Goal: Information Seeking & Learning: Learn about a topic

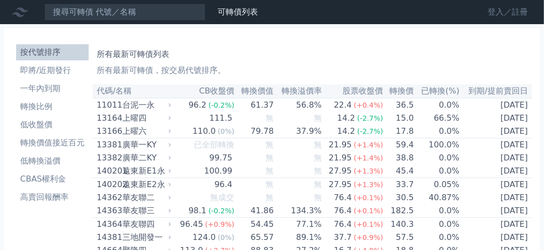
click at [492, 15] on link "登入／註冊" at bounding box center [508, 12] width 56 height 16
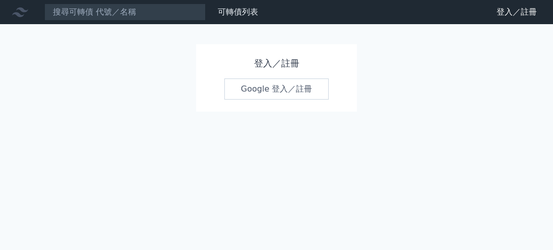
click at [265, 90] on link "Google 登入／註冊" at bounding box center [276, 89] width 105 height 21
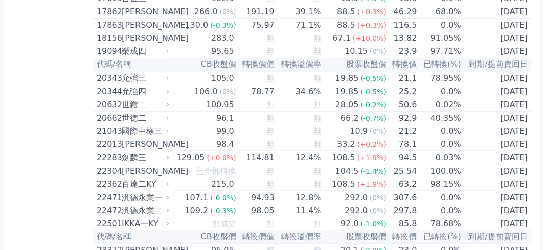
scroll to position [560, 0]
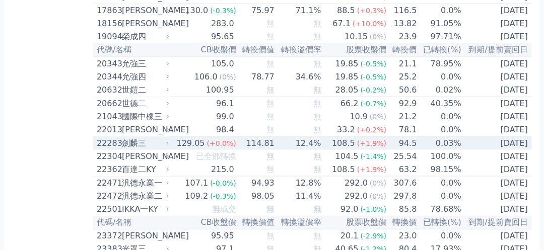
click at [145, 150] on div "劍麟三" at bounding box center [144, 144] width 45 height 12
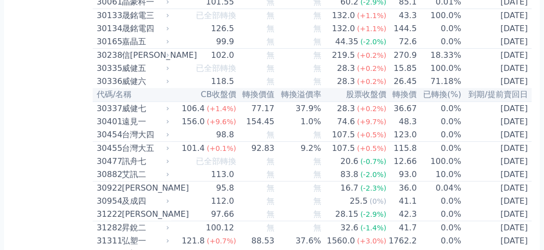
scroll to position [1708, 0]
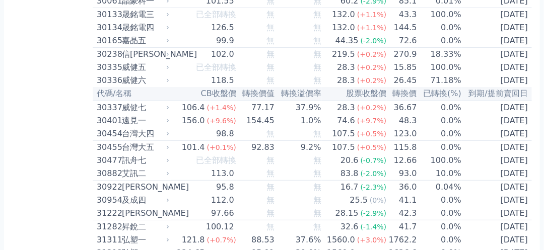
click at [411, 74] on td "15.85" at bounding box center [402, 67] width 30 height 13
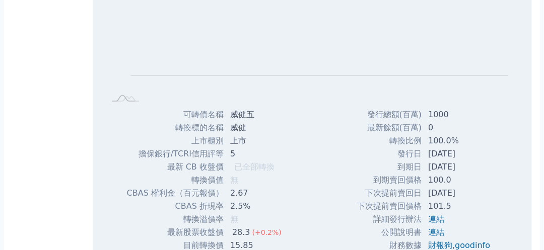
scroll to position [2046, 0]
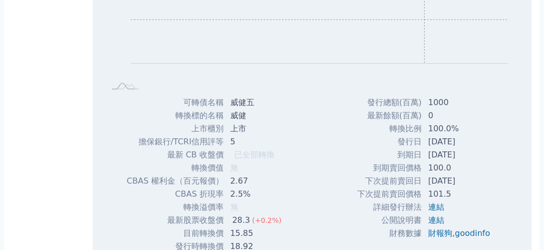
scroll to position [1804, 0]
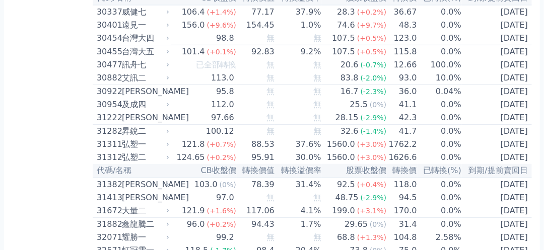
click at [406, 19] on td "36.67" at bounding box center [402, 12] width 30 height 14
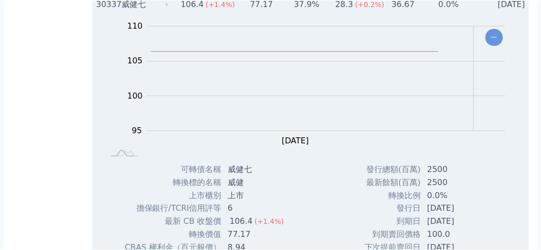
scroll to position [1811, 0]
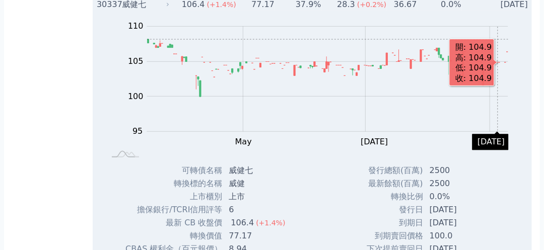
click at [165, 11] on div "威健七" at bounding box center [144, 4] width 45 height 12
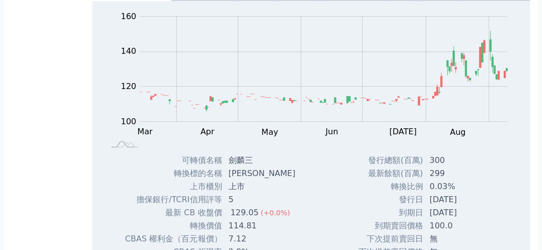
scroll to position [709, 0]
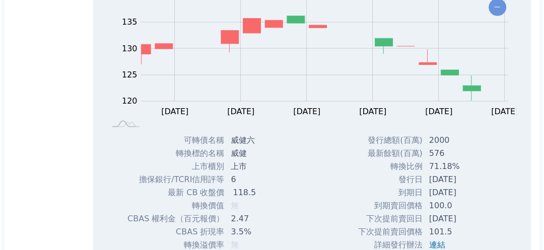
scroll to position [1513, 0]
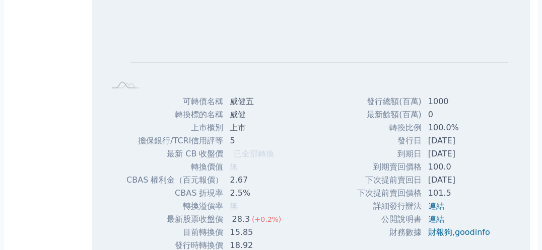
click at [510, 53] on rect at bounding box center [312, 20] width 407 height 141
click at [508, 51] on rect at bounding box center [312, 20] width 407 height 141
click at [504, 47] on rect at bounding box center [312, 20] width 407 height 141
click at [517, 47] on div "Zoom Out L L Chart created using amCharts library" at bounding box center [311, 18] width 439 height 153
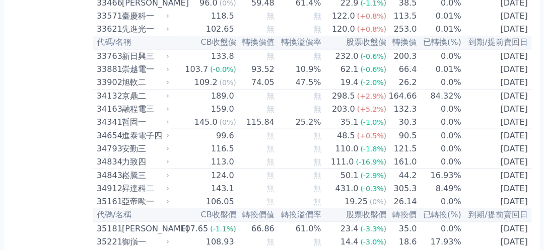
scroll to position [1950, 0]
click at [375, 60] on span "(-0.6%)" at bounding box center [374, 56] width 26 height 8
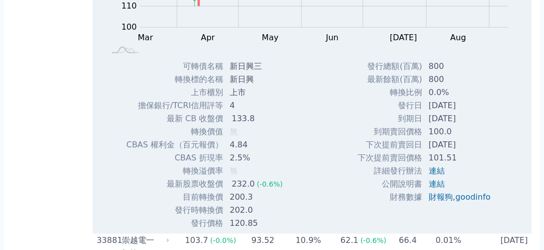
scroll to position [2096, 0]
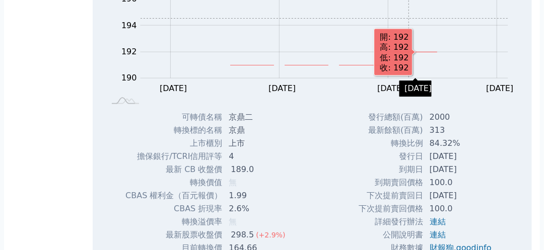
scroll to position [2005, 0]
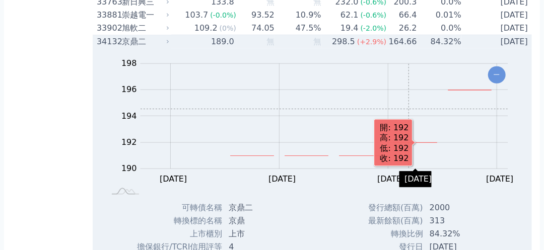
click at [494, 217] on iframe "聊天小工具" at bounding box center [519, 226] width 50 height 48
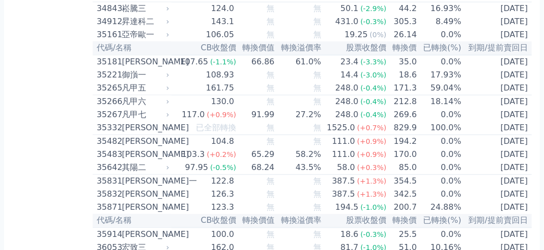
scroll to position [2445, 0]
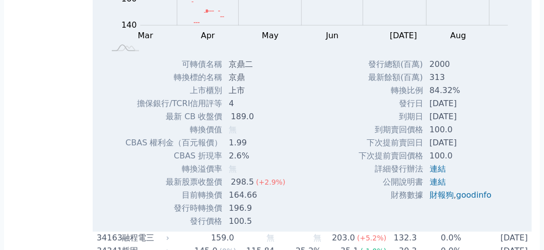
scroll to position [2127, 0]
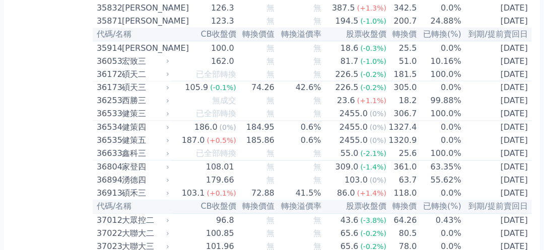
scroll to position [2309, 0]
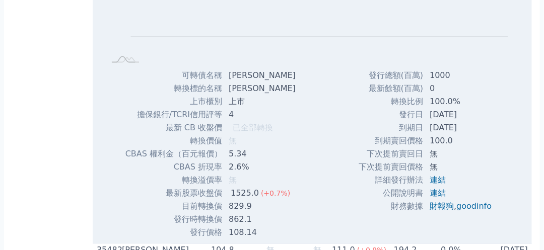
scroll to position [2335, 0]
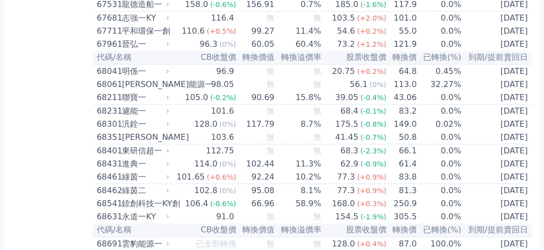
scroll to position [4704, 0]
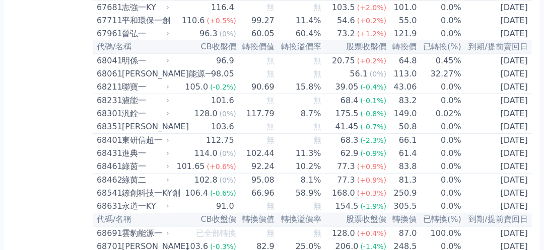
scroll to position [5046, 0]
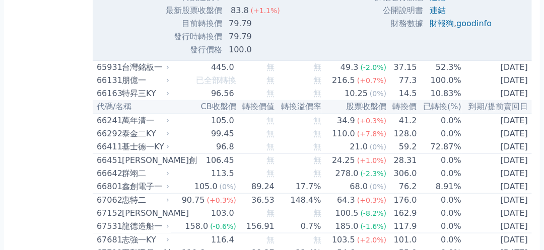
scroll to position [5047, 0]
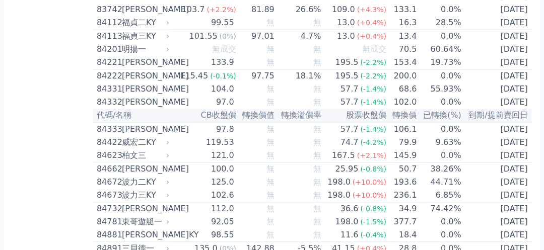
scroll to position [5673, 0]
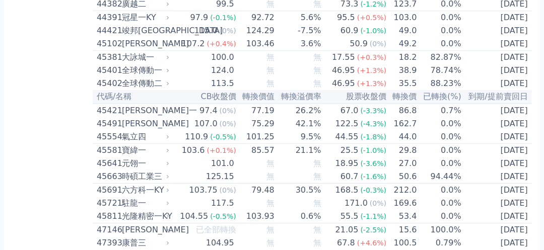
scroll to position [2615, 0]
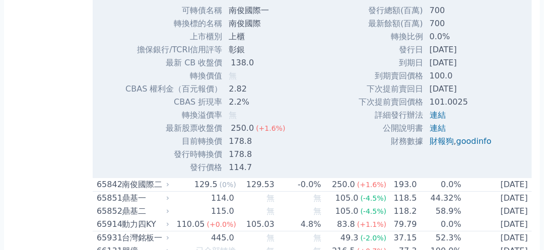
scroll to position [4636, 0]
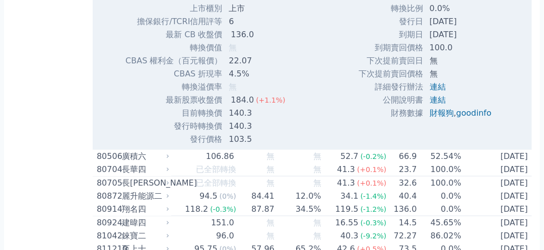
scroll to position [5326, 0]
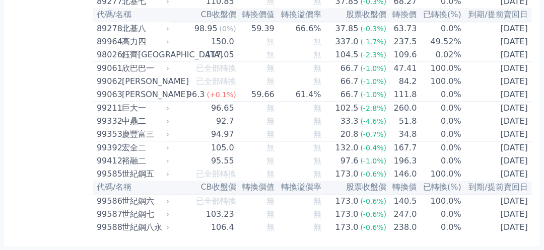
scroll to position [5840, 0]
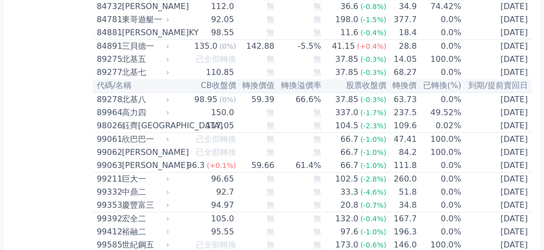
scroll to position [5856, 0]
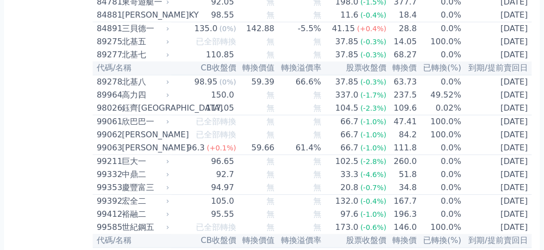
scroll to position [5881, 0]
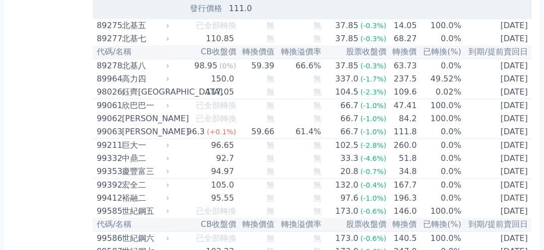
scroll to position [5897, 0]
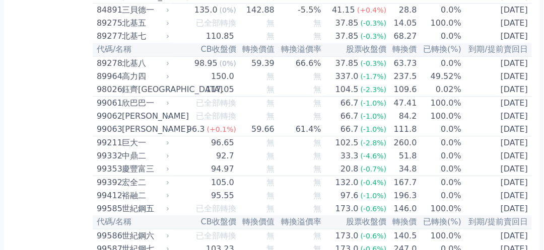
scroll to position [5895, 0]
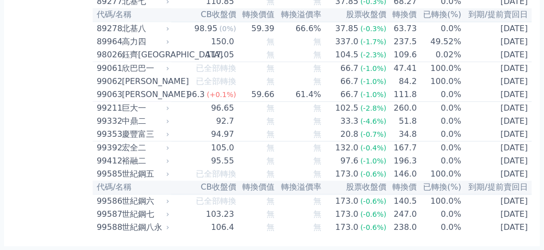
scroll to position [6016, 0]
click at [420, 155] on td "0.0%" at bounding box center [440, 161] width 44 height 13
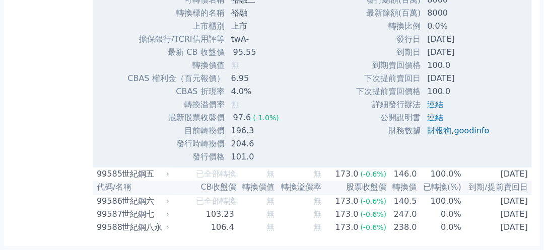
scroll to position [6344, 0]
click at [387, 200] on td "140.5" at bounding box center [402, 202] width 30 height 14
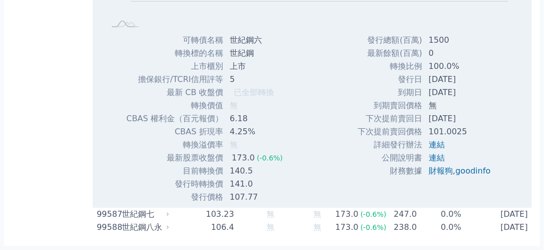
scroll to position [6392, 0]
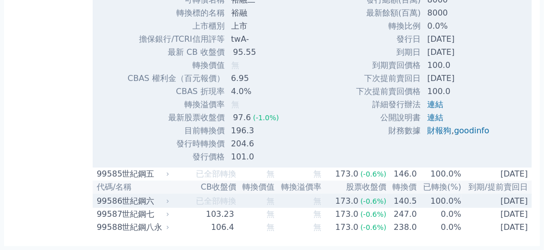
scroll to position [6344, 0]
click at [396, 228] on td "238.0" at bounding box center [402, 227] width 30 height 13
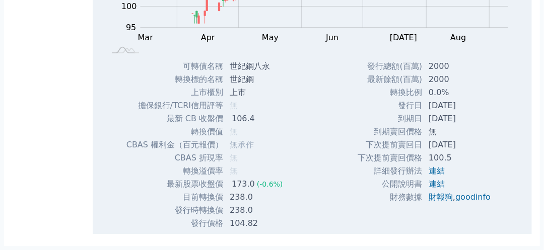
scroll to position [6672, 0]
